Goal: Complete application form

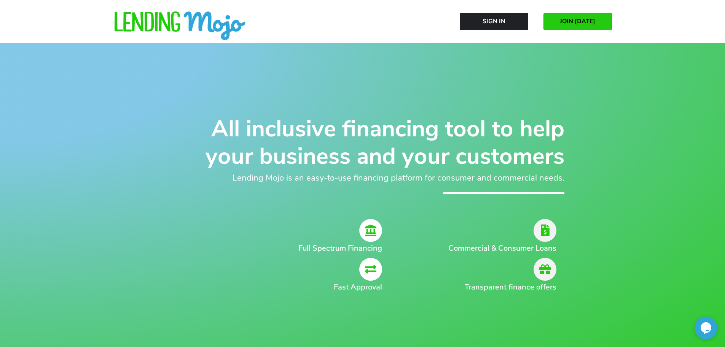
click at [572, 19] on span "JOIN [DATE]" at bounding box center [577, 21] width 35 height 7
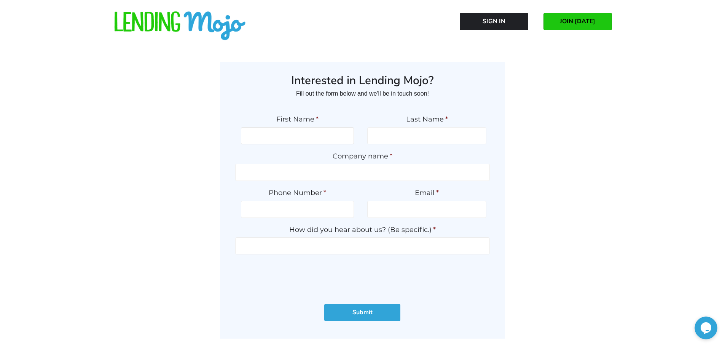
click at [338, 132] on input "First Name *" at bounding box center [297, 135] width 113 height 17
type input "Alastair"
type input "Newman"
type input "FastTurn"
type input "7038592241"
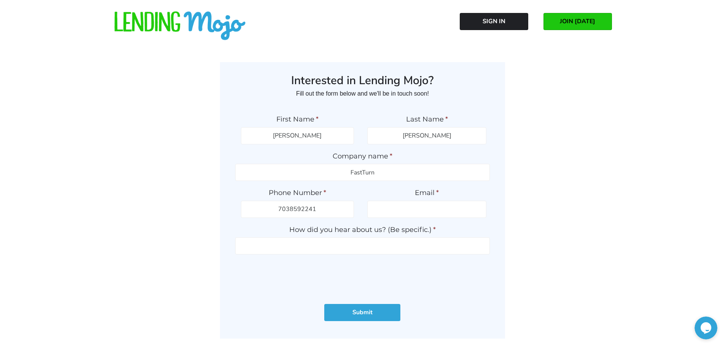
type input "fastturnsterling@gmail.com"
type input "(703) 859-2241"
click at [318, 248] on input "How did you hear about us? (Be specific.) *" at bounding box center [362, 245] width 255 height 17
drag, startPoint x: 379, startPoint y: 244, endPoint x: 341, endPoint y: 252, distance: 39.3
click at [348, 252] on input "Referral" at bounding box center [362, 245] width 255 height 17
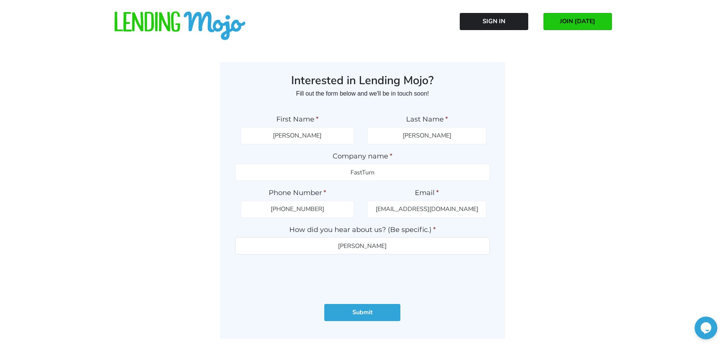
drag, startPoint x: 347, startPoint y: 244, endPoint x: 517, endPoint y: 215, distance: 173.0
click at [487, 221] on ul "First Name * Alastair Last Name * Newman Company name * FastTurn Phone Number *…" at bounding box center [362, 199] width 255 height 184
type input "GWC- Alex"
click at [353, 307] on input "Submit" at bounding box center [362, 312] width 76 height 17
click at [364, 312] on input "Submit" at bounding box center [362, 312] width 76 height 17
